Goal: Information Seeking & Learning: Learn about a topic

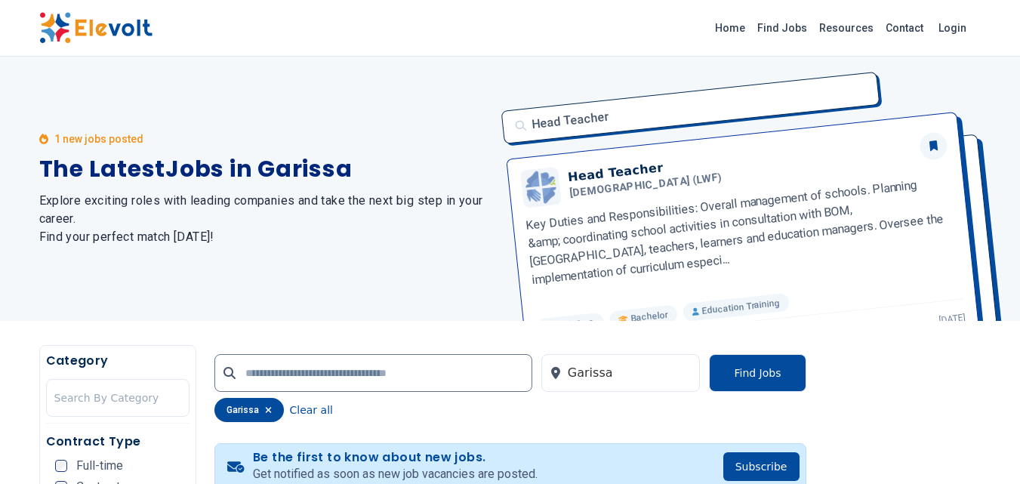
click at [265, 410] on icon "button" at bounding box center [268, 409] width 7 height 9
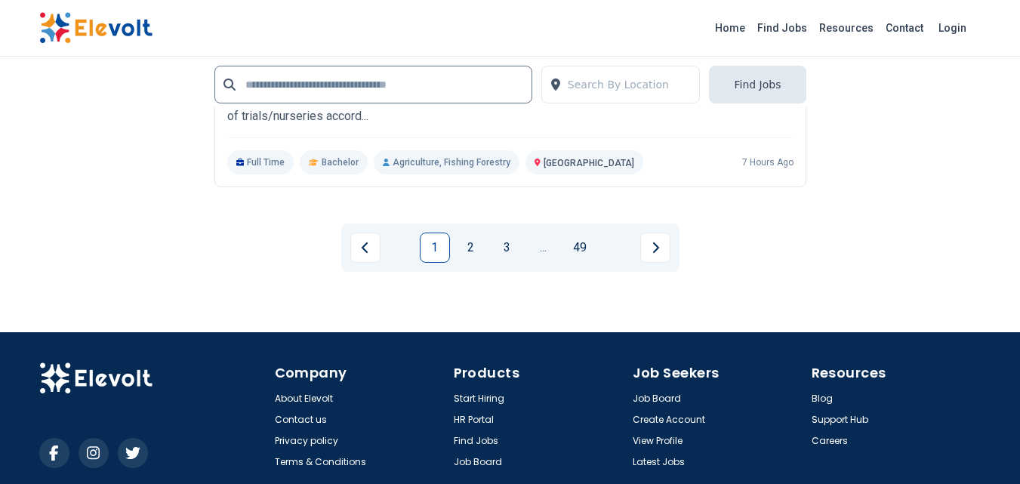
scroll to position [3424, 0]
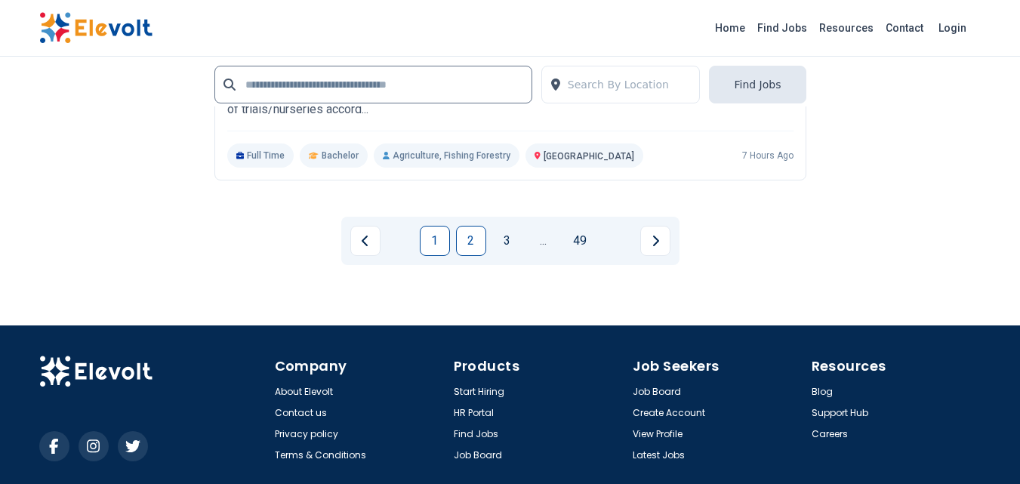
click at [464, 239] on link "2" at bounding box center [471, 241] width 30 height 30
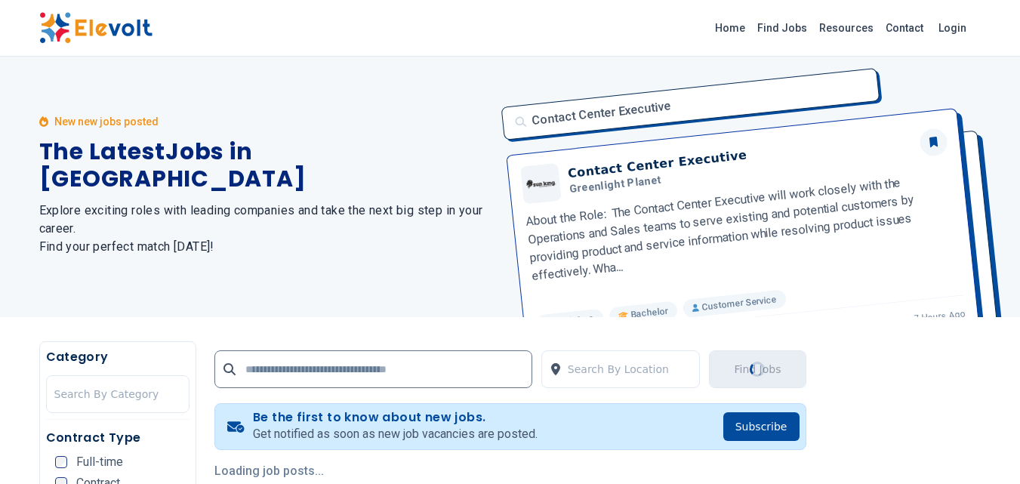
scroll to position [0, 0]
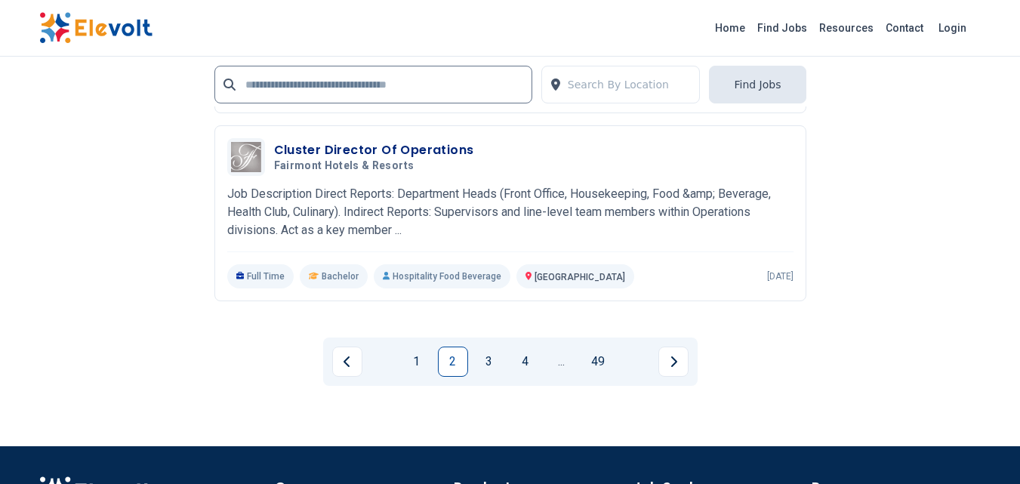
scroll to position [3403, 0]
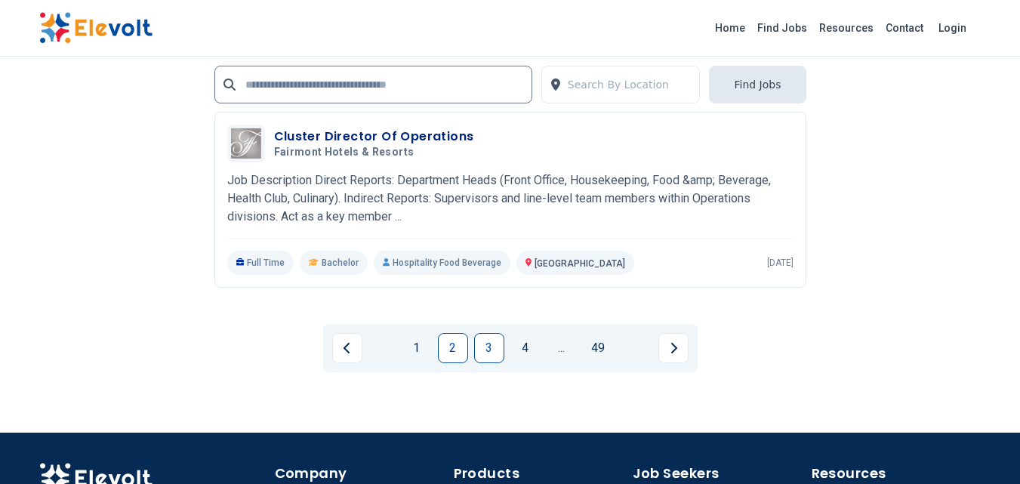
click at [488, 349] on link "3" at bounding box center [489, 348] width 30 height 30
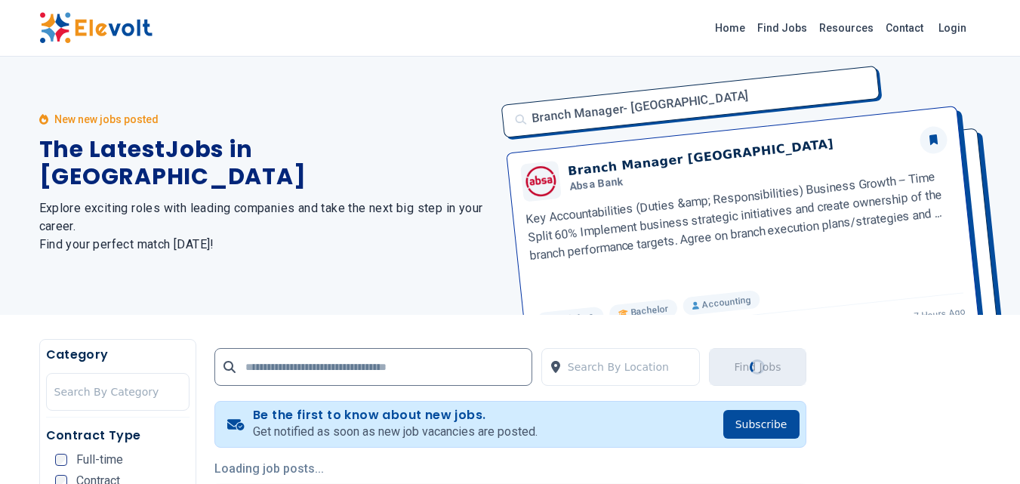
scroll to position [0, 0]
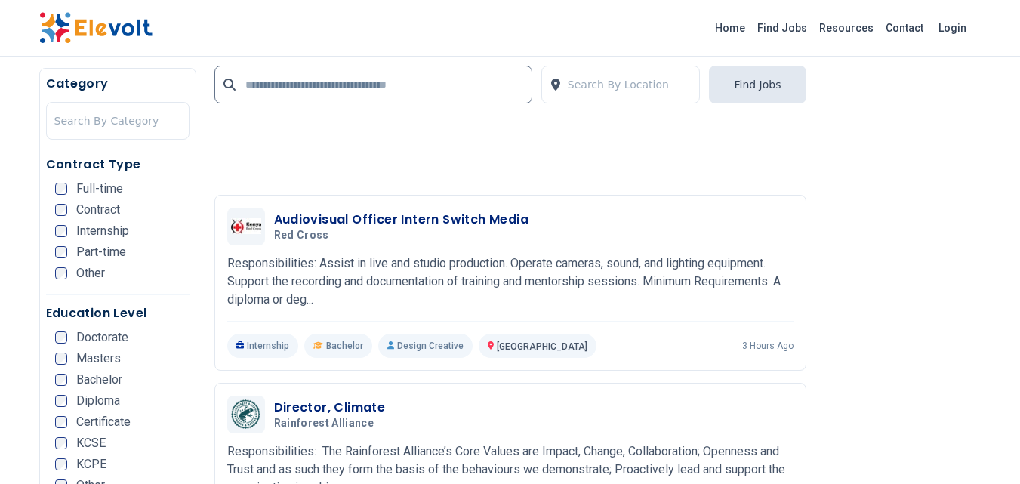
scroll to position [1400, 0]
